Goal: Task Accomplishment & Management: Use online tool/utility

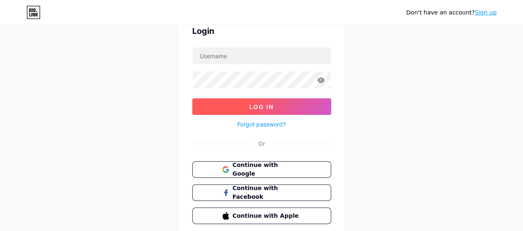
scroll to position [72, 0]
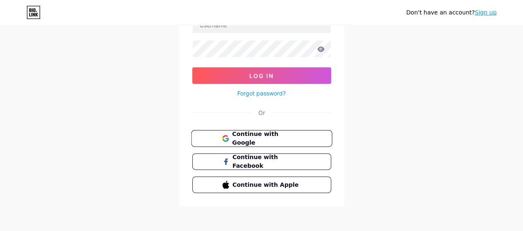
click at [286, 136] on span "Continue with Google" at bounding box center [266, 139] width 69 height 18
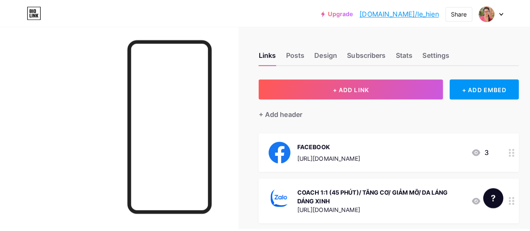
scroll to position [83, 0]
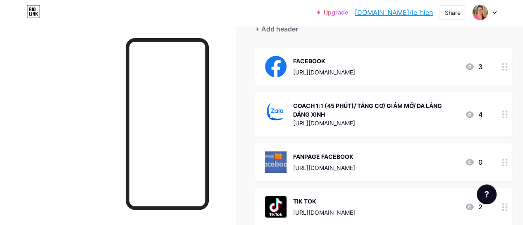
click at [508, 67] on icon at bounding box center [505, 67] width 6 height 8
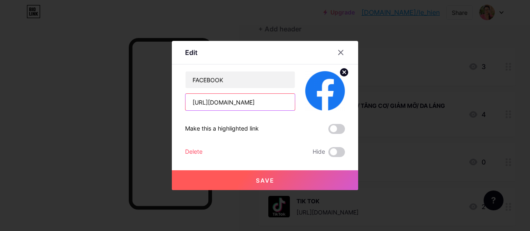
click at [262, 102] on input "https://www.facebook.com/share/18hVLYH4Rd/?mibextid=wwXIfr" at bounding box center [239, 102] width 109 height 17
paste input "[URL][DOMAIN_NAME]"
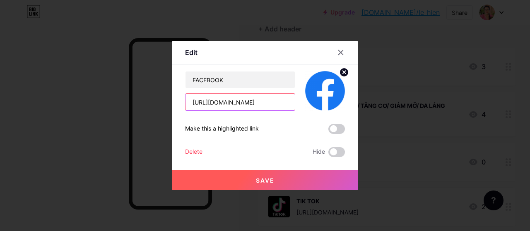
type input "[URL][DOMAIN_NAME]"
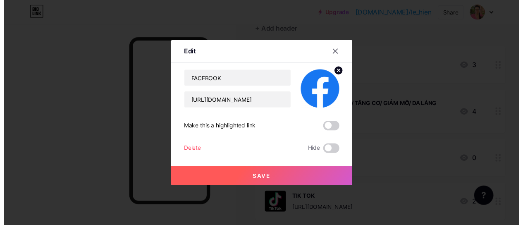
scroll to position [0, 0]
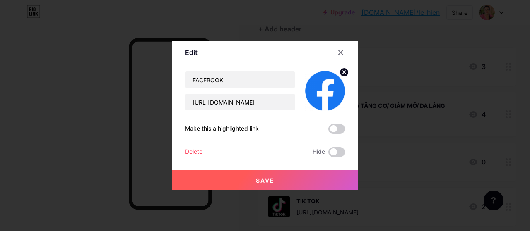
click at [268, 181] on span "Save" at bounding box center [265, 180] width 19 height 7
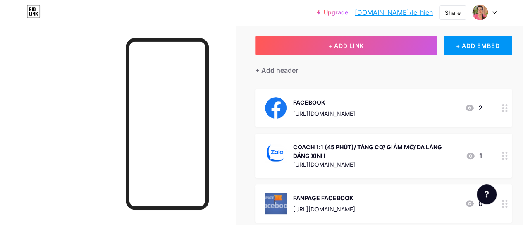
scroll to position [124, 0]
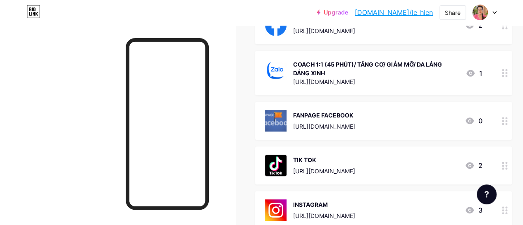
click at [286, 123] on img at bounding box center [276, 121] width 22 height 22
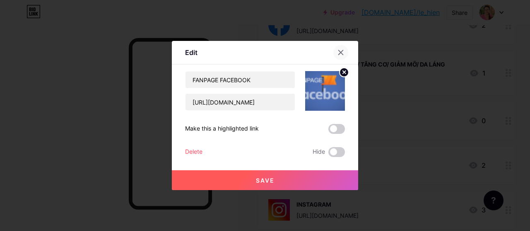
click at [339, 55] on icon at bounding box center [340, 52] width 7 height 7
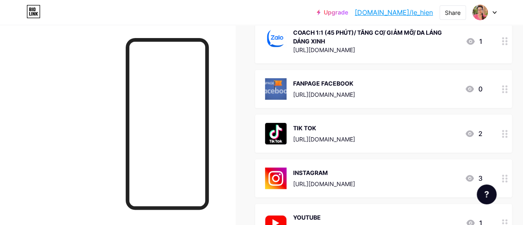
scroll to position [73, 0]
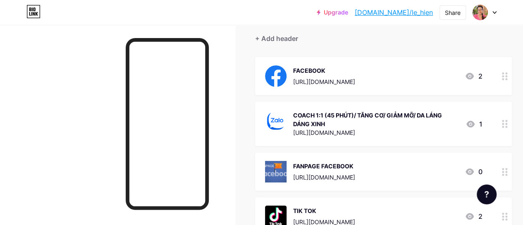
click at [313, 75] on div "FACEBOOK https://www.facebook.com/LeHienCoachhal/" at bounding box center [324, 76] width 62 height 22
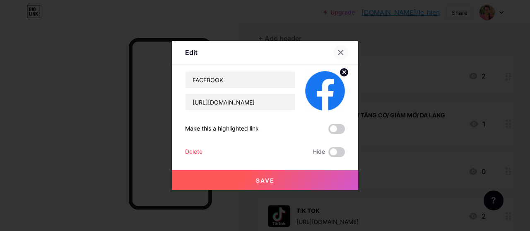
click at [341, 50] on icon at bounding box center [340, 52] width 7 height 7
